Goal: Task Accomplishment & Management: Use online tool/utility

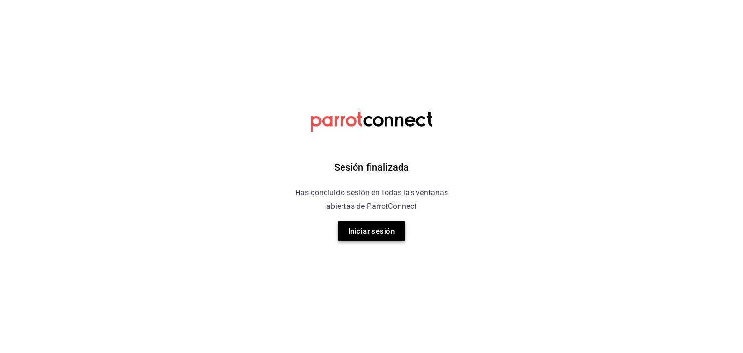
click at [370, 228] on button "Iniciar sesión" at bounding box center [372, 231] width 68 height 20
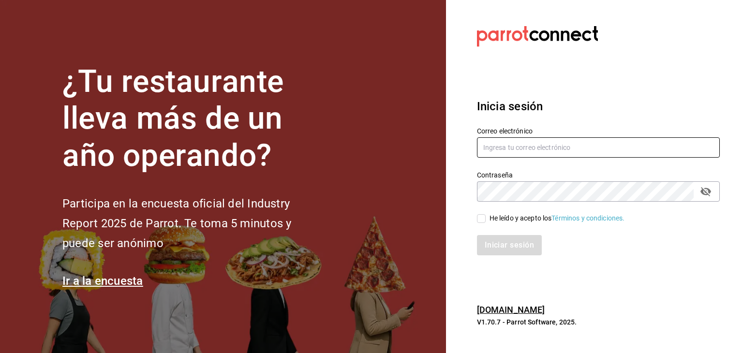
type input "carlosjavier.perez3@gmail.com"
click at [481, 216] on input "He leído y acepto los Términos y condiciones." at bounding box center [481, 218] width 9 height 9
checkbox input "true"
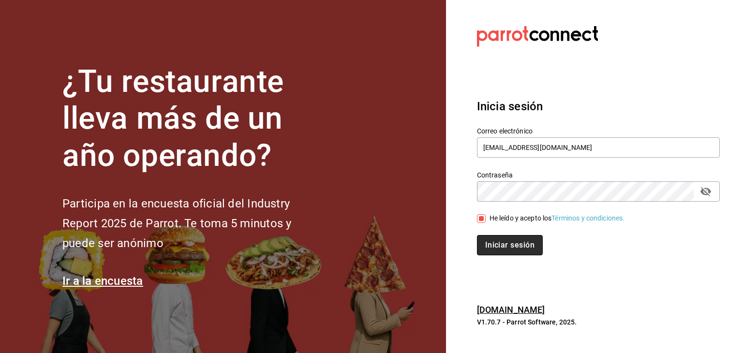
click at [494, 246] on button "Iniciar sesión" at bounding box center [510, 245] width 66 height 20
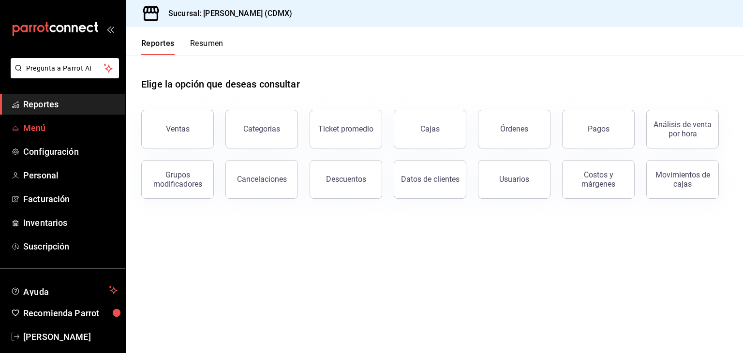
click at [66, 118] on link "Menú" at bounding box center [62, 128] width 125 height 21
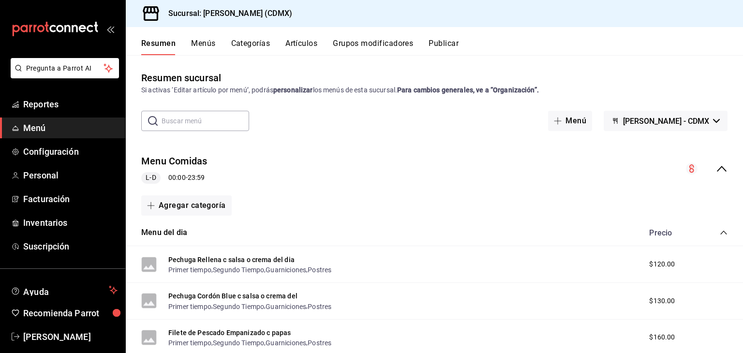
click at [301, 45] on button "Artículos" at bounding box center [301, 47] width 32 height 16
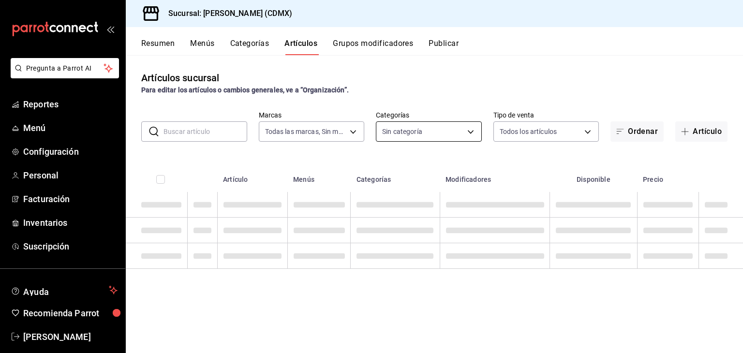
type input "e8959217-8293-4aa1-bca7-f4bcfdcf473f"
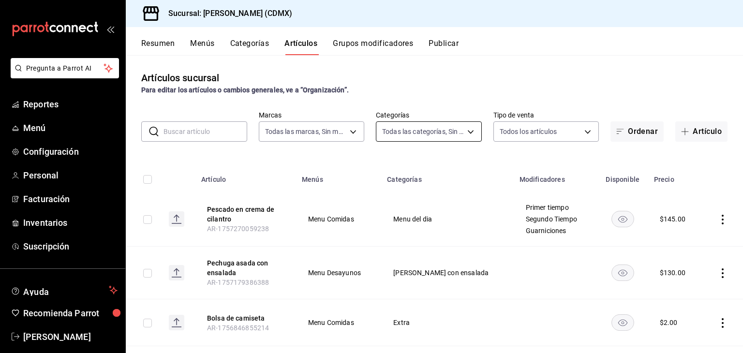
type input "1e02d810-cdf2-4ec1-83a5-53e2a682a2fa,5422f907-60b5-4d72-a128-ca21ee141599,c04e8…"
click at [159, 43] on button "Resumen" at bounding box center [157, 47] width 33 height 16
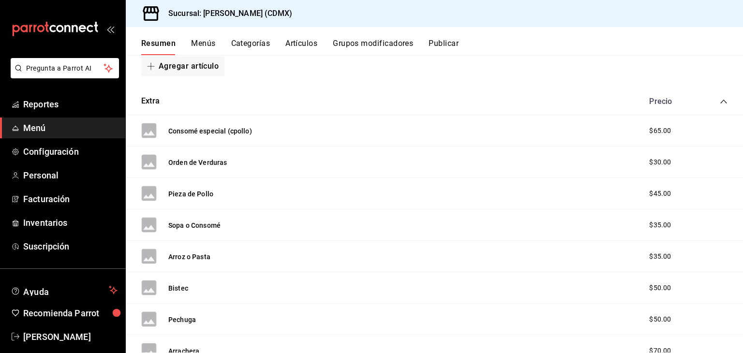
scroll to position [6555, 0]
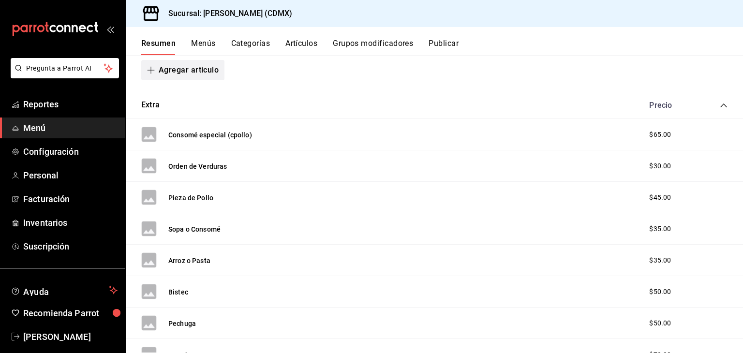
click at [214, 80] on button "Agregar artículo" at bounding box center [182, 70] width 83 height 20
click at [174, 138] on li "Artículo nuevo" at bounding box center [179, 137] width 76 height 24
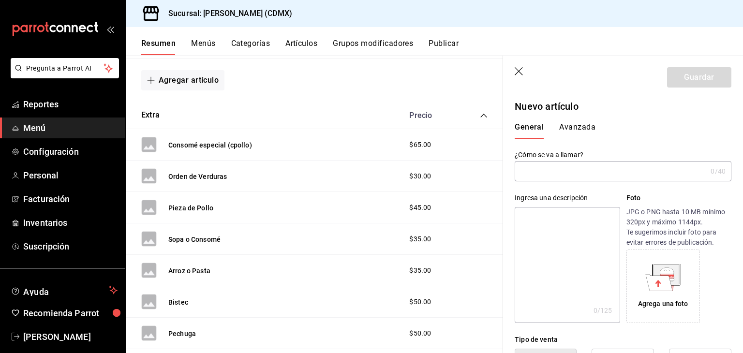
type input "AR-1758392963607"
click at [599, 168] on input "text" at bounding box center [611, 171] width 192 height 19
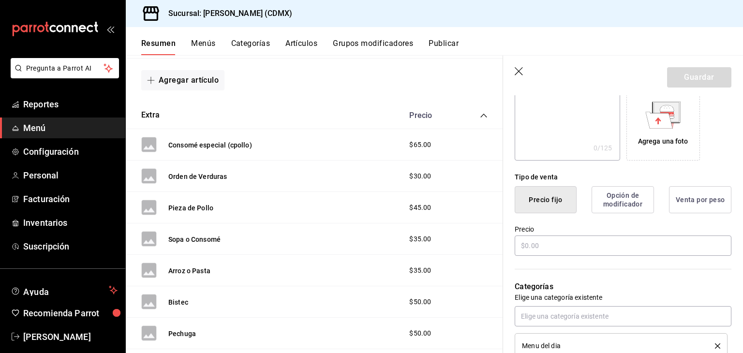
scroll to position [164, 0]
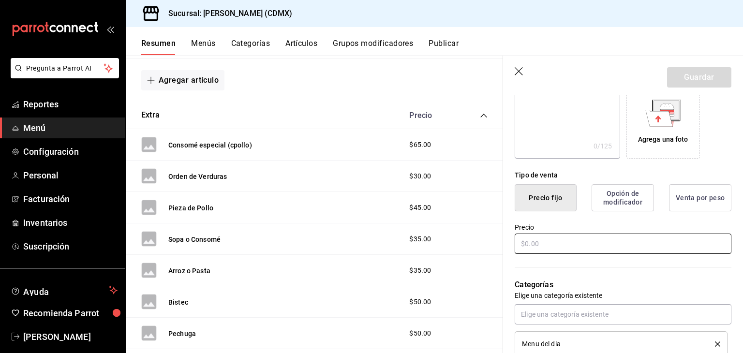
type input "Bistec en adobo"
click at [551, 245] on input "text" at bounding box center [623, 244] width 217 height 20
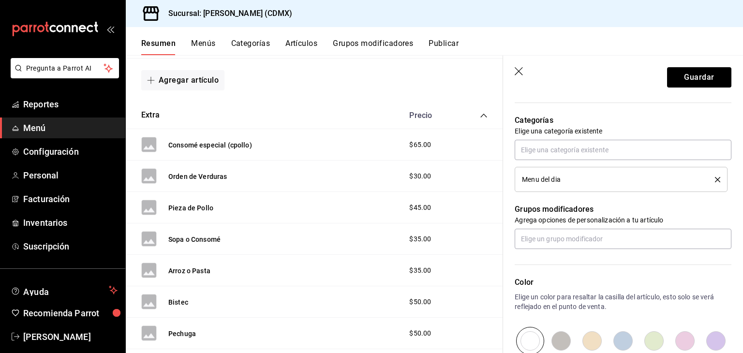
scroll to position [371, 0]
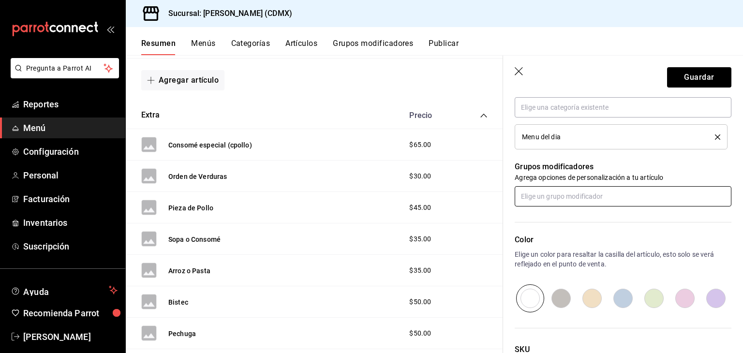
type input "$120.00"
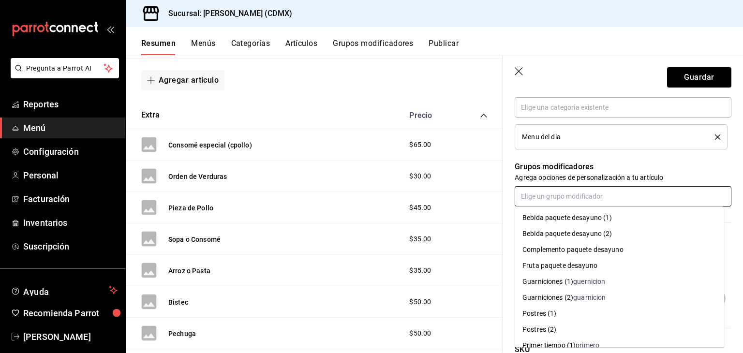
click at [604, 199] on input "text" at bounding box center [623, 196] width 217 height 20
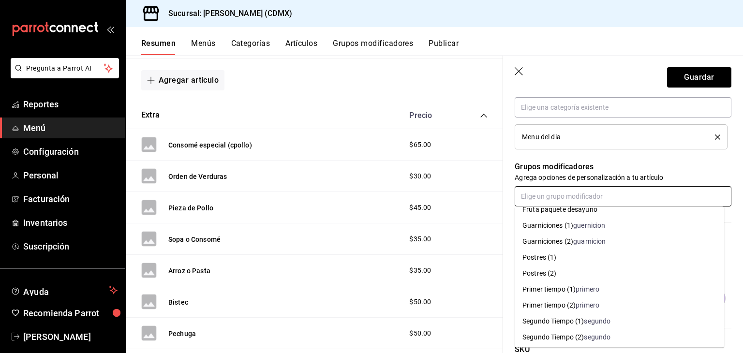
scroll to position [58, 0]
click at [562, 290] on div "Primer tiempo (1)" at bounding box center [548, 287] width 53 height 10
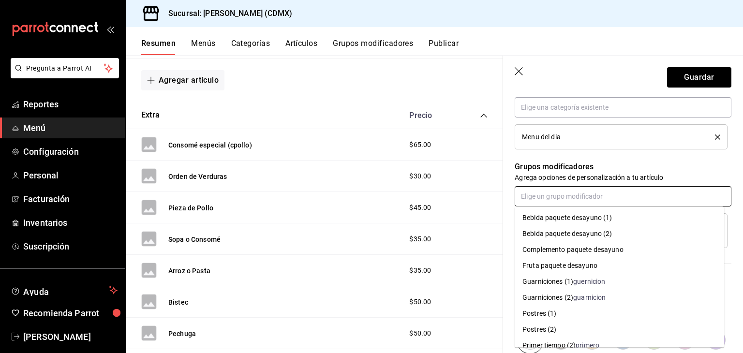
click at [605, 194] on input "text" at bounding box center [623, 196] width 217 height 20
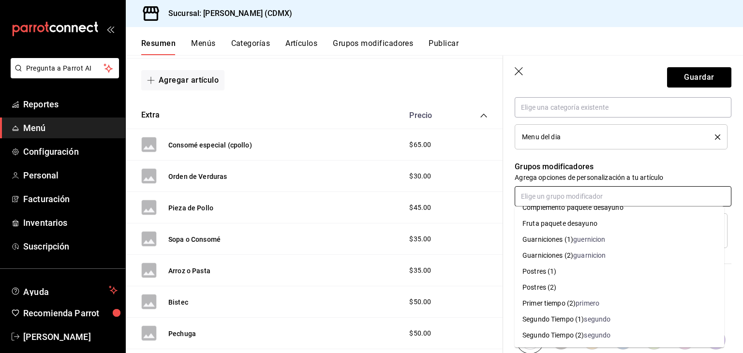
click at [568, 323] on div "Segundo Tiempo (1)" at bounding box center [552, 319] width 61 height 10
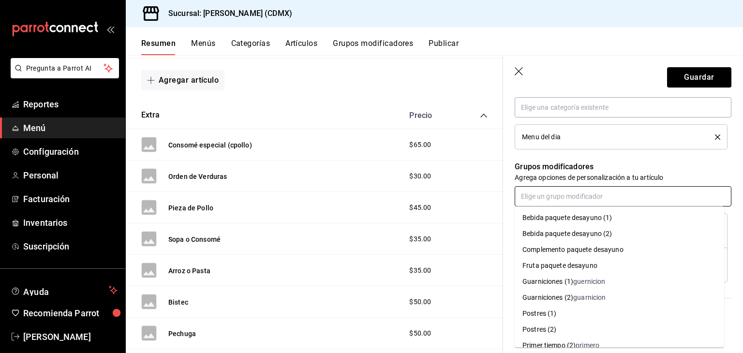
click at [588, 200] on input "text" at bounding box center [623, 196] width 217 height 20
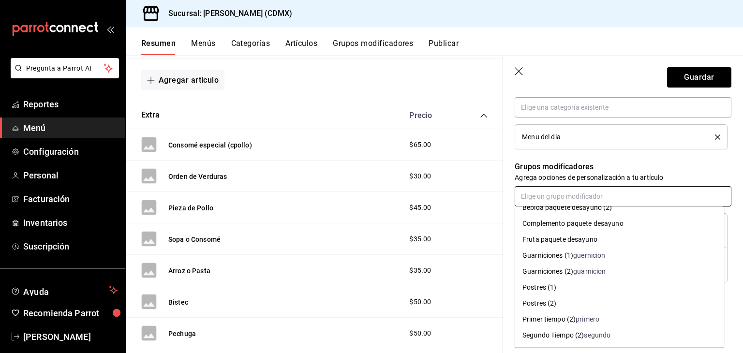
click at [591, 257] on div "guernicion" at bounding box center [589, 256] width 32 height 10
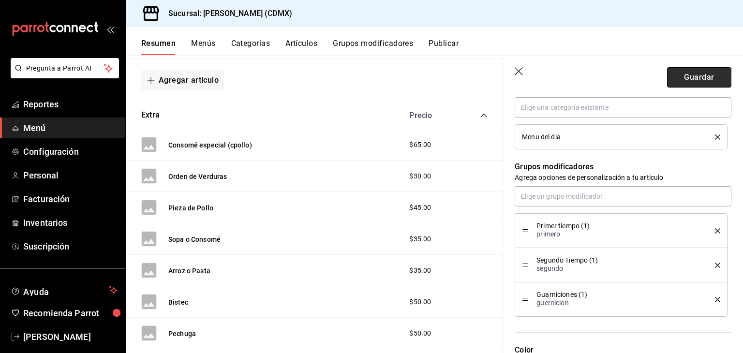
click at [696, 74] on button "Guardar" at bounding box center [699, 77] width 64 height 20
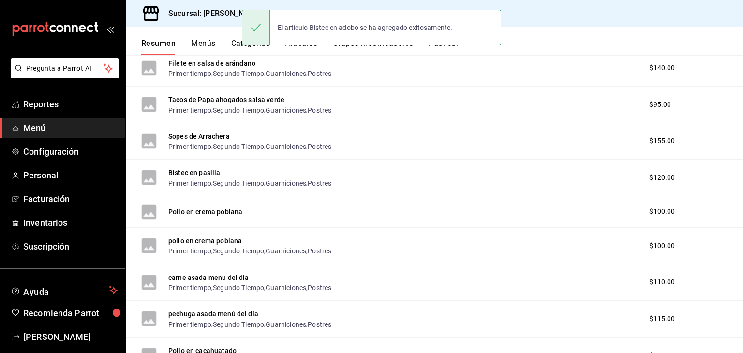
scroll to position [333, 0]
